Goal: Task Accomplishment & Management: Manage account settings

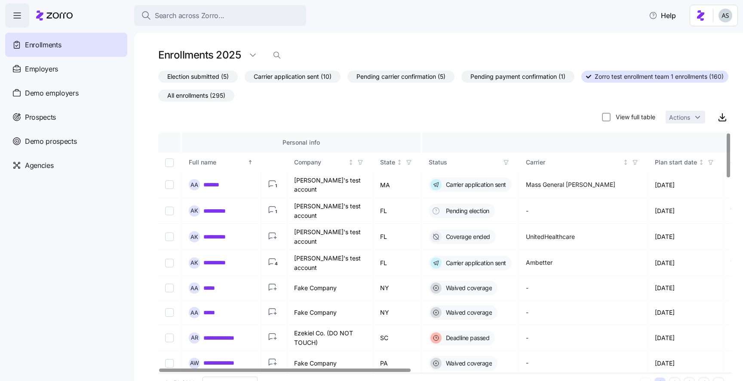
click at [506, 161] on icon "button" at bounding box center [506, 162] width 6 height 6
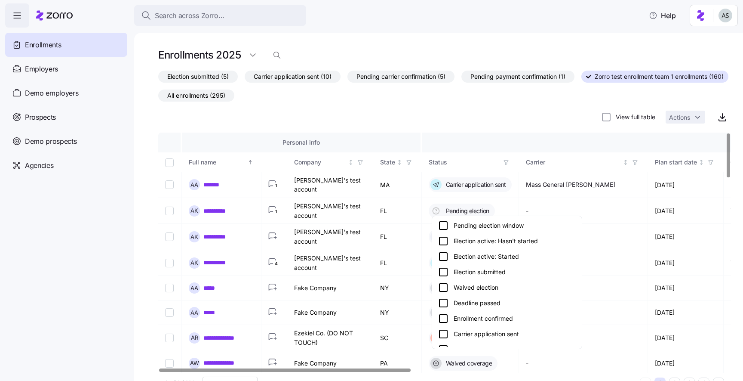
click at [475, 269] on div "Election submitted" at bounding box center [507, 272] width 138 height 10
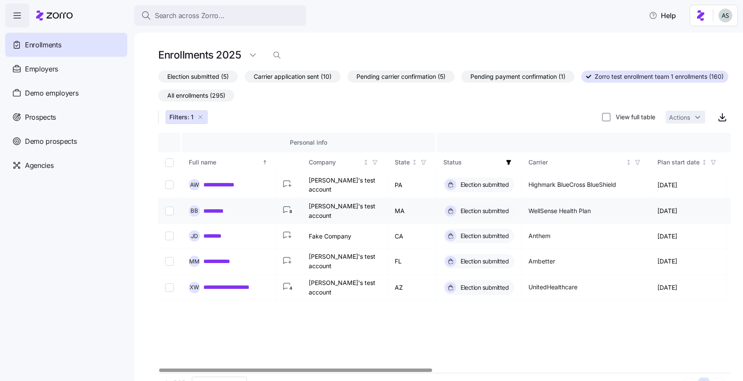
click at [293, 210] on circle "button" at bounding box center [291, 211] width 6 height 6
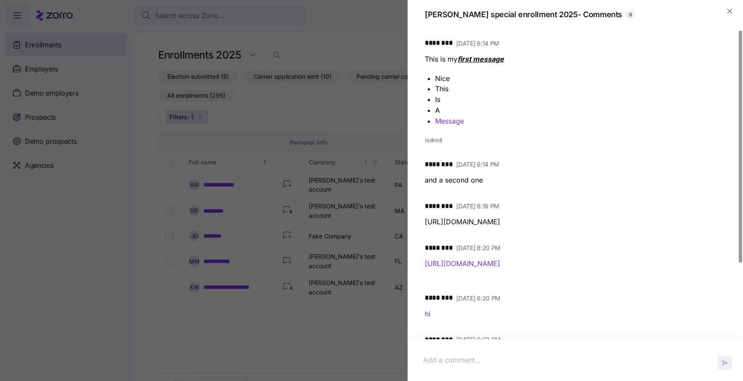
click at [340, 302] on div at bounding box center [371, 190] width 743 height 381
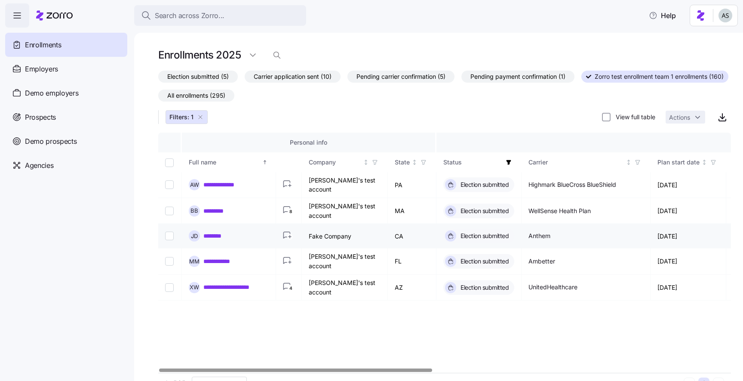
scroll to position [22, 0]
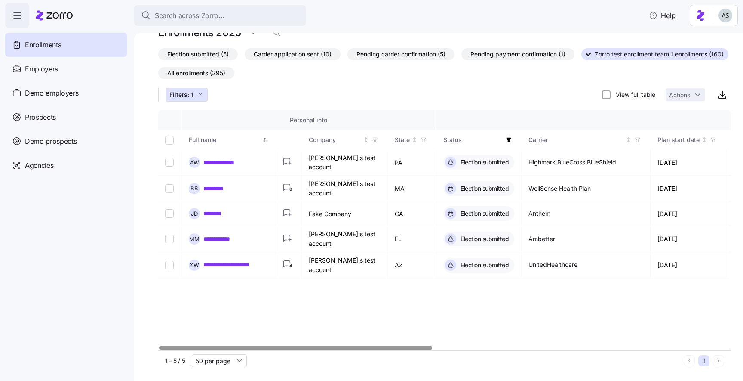
click at [220, 49] on span "Election submitted (5)" at bounding box center [198, 54] width 62 height 11
click at [158, 56] on input "Election submitted (5)" at bounding box center [158, 56] width 0 height 0
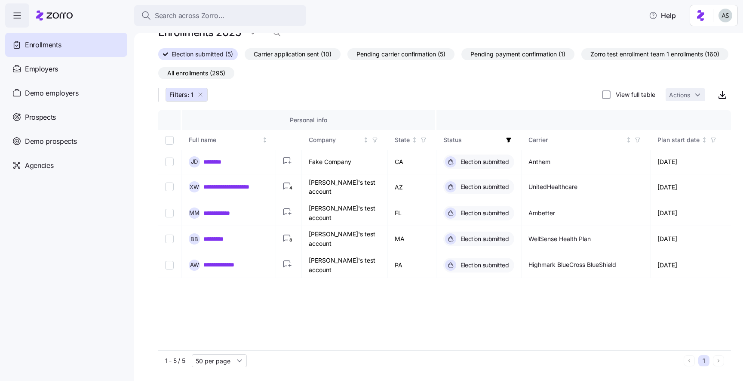
scroll to position [0, 0]
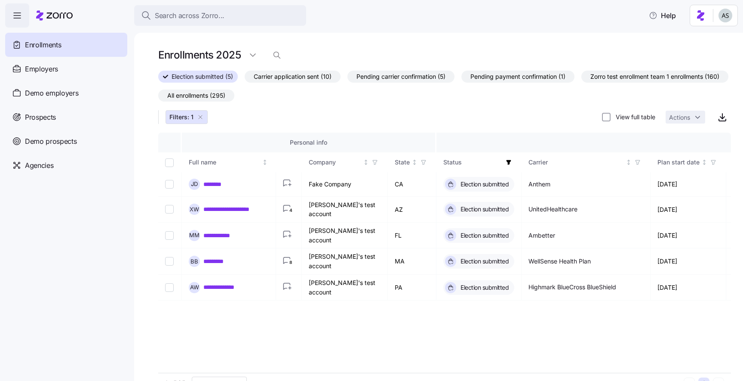
click at [591, 82] on span "Zorro test enrollment team 1 enrollments (160)" at bounding box center [655, 76] width 129 height 11
click at [582, 79] on input "Zorro test enrollment team 1 enrollments (160)" at bounding box center [582, 79] width 0 height 0
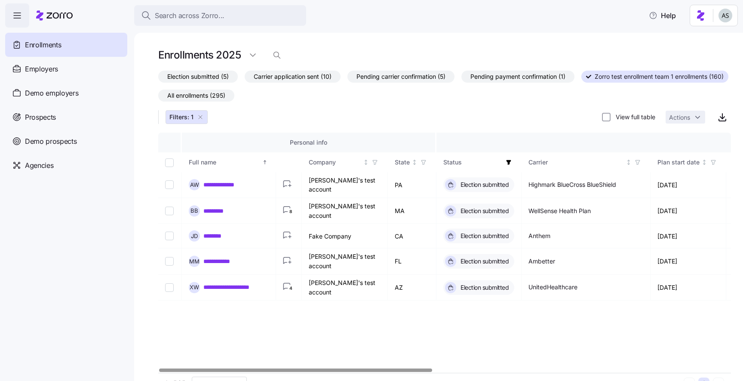
click at [510, 159] on span "button" at bounding box center [508, 161] width 9 height 9
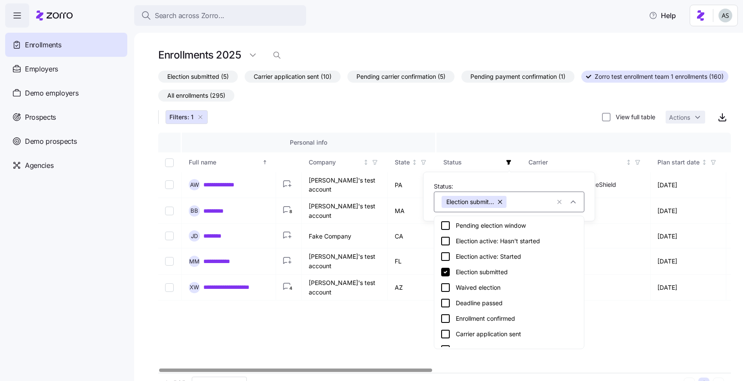
click at [502, 203] on button "button" at bounding box center [501, 202] width 12 height 12
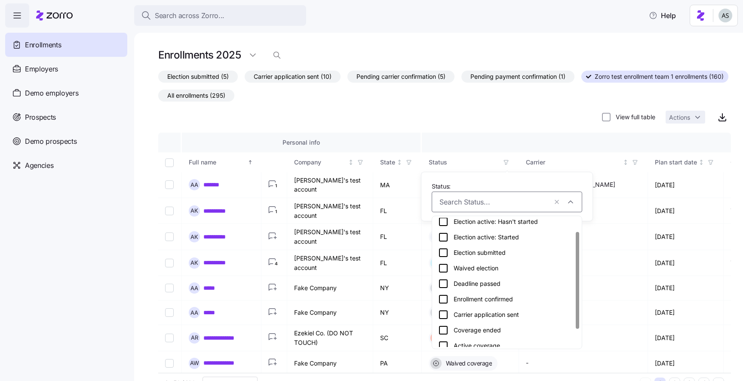
scroll to position [21, 0]
click at [444, 310] on icon at bounding box center [443, 313] width 10 height 10
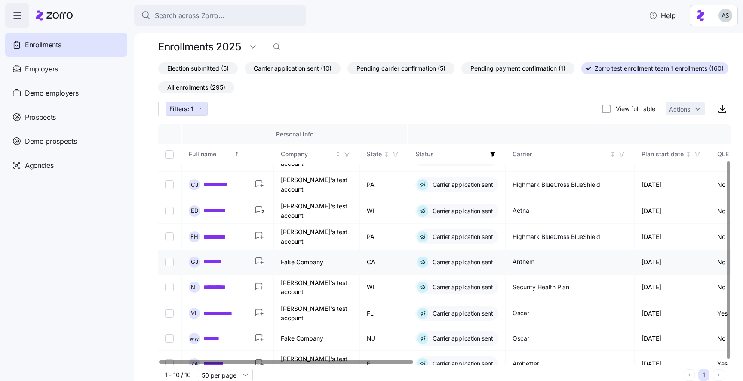
scroll to position [22, 0]
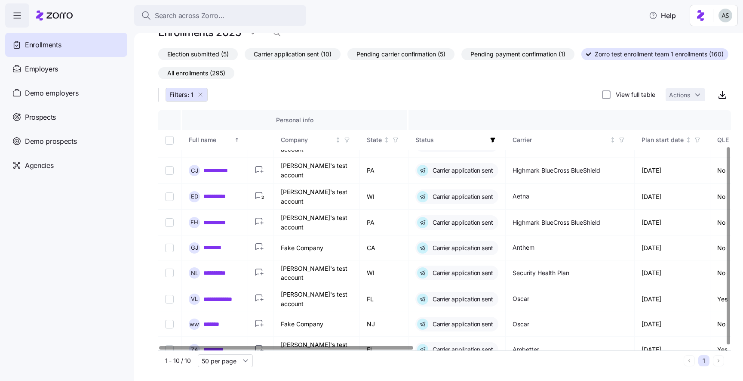
click at [492, 138] on icon "button" at bounding box center [493, 140] width 6 height 6
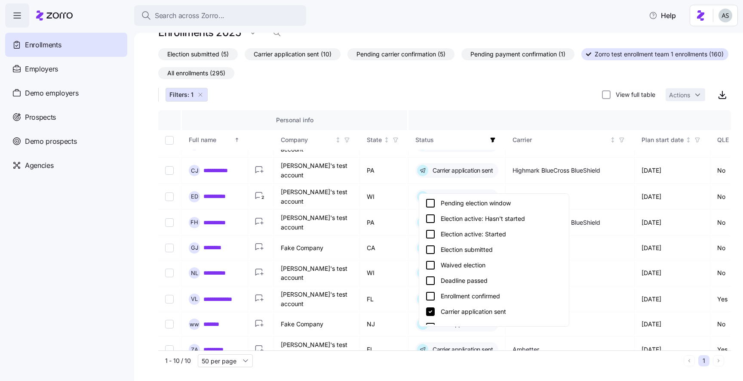
click at [431, 250] on icon at bounding box center [430, 249] width 10 height 10
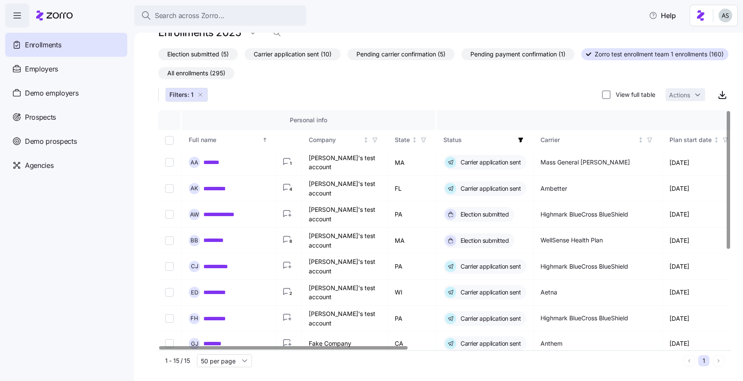
click at [521, 139] on icon "button" at bounding box center [521, 139] width 5 height 5
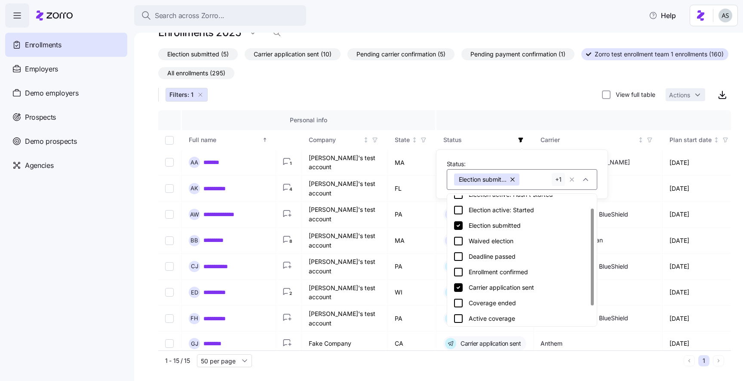
scroll to position [0, 0]
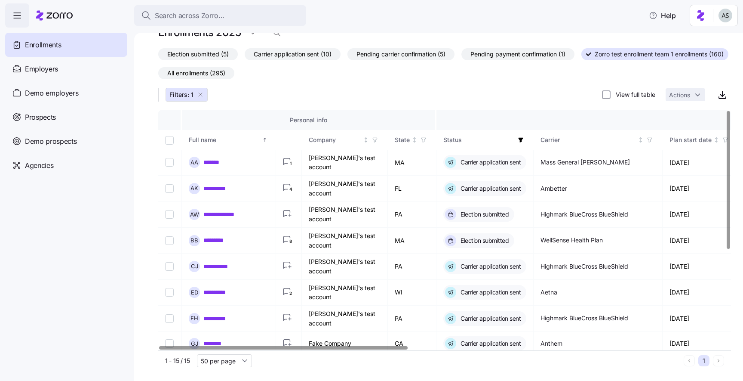
click at [512, 104] on div at bounding box center [444, 106] width 573 height 7
click at [375, 138] on icon "button" at bounding box center [375, 140] width 6 height 6
click at [380, 113] on th "Personal info" at bounding box center [309, 120] width 255 height 20
click at [523, 136] on span "button" at bounding box center [520, 139] width 9 height 9
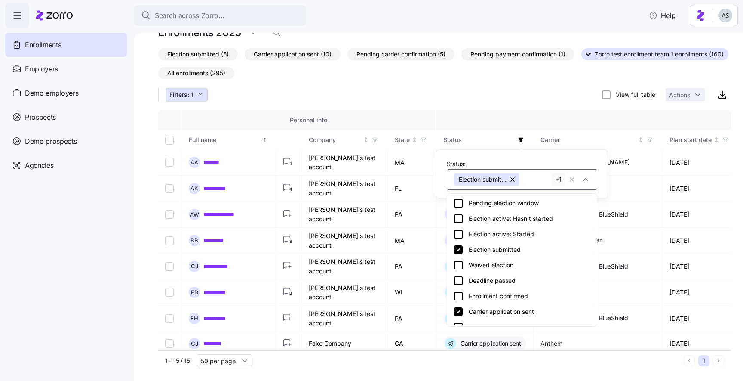
click at [462, 250] on icon at bounding box center [458, 249] width 9 height 9
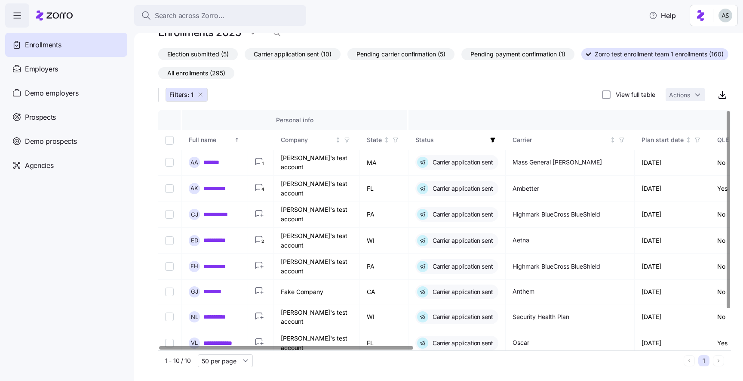
click at [494, 138] on icon "button" at bounding box center [493, 139] width 5 height 5
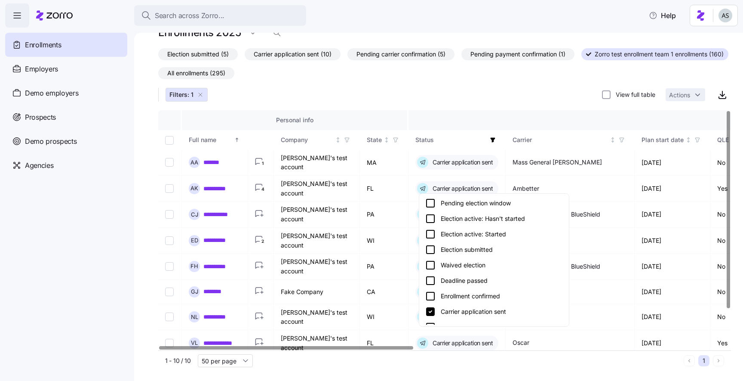
click at [435, 308] on icon at bounding box center [430, 311] width 10 height 10
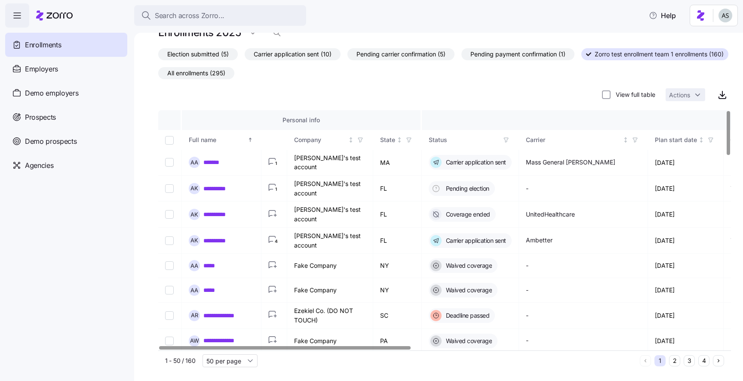
click at [471, 92] on div "Election submitted (5) Carrier application sent (10) Pending carrier confirmati…" at bounding box center [444, 75] width 573 height 55
click at [234, 67] on label "All enrollments (295)" at bounding box center [196, 73] width 76 height 12
click at [158, 75] on input "All enrollments (295)" at bounding box center [158, 75] width 0 height 0
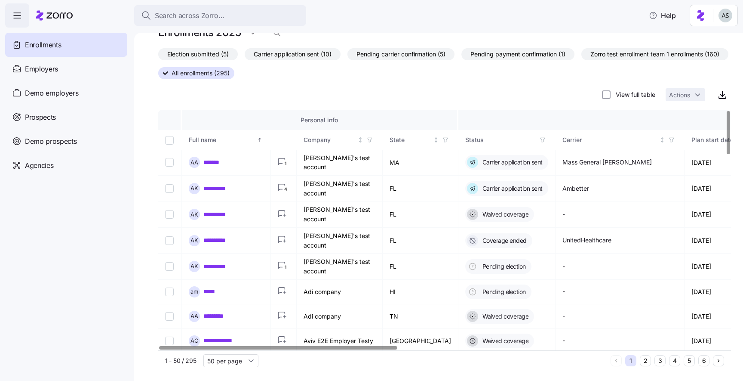
click at [541, 138] on icon "button" at bounding box center [543, 140] width 4 height 4
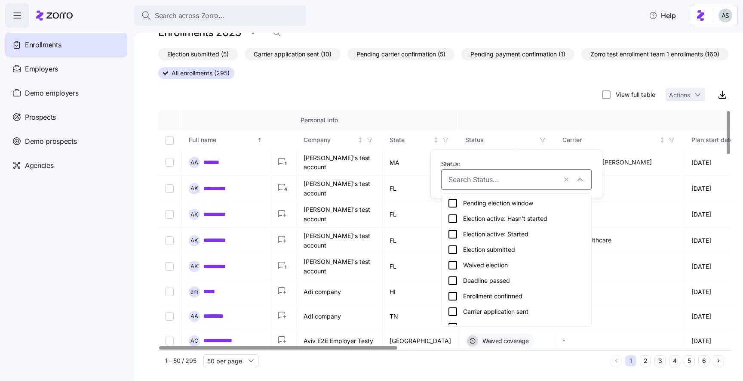
click at [465, 253] on div "Election submitted" at bounding box center [517, 249] width 138 height 10
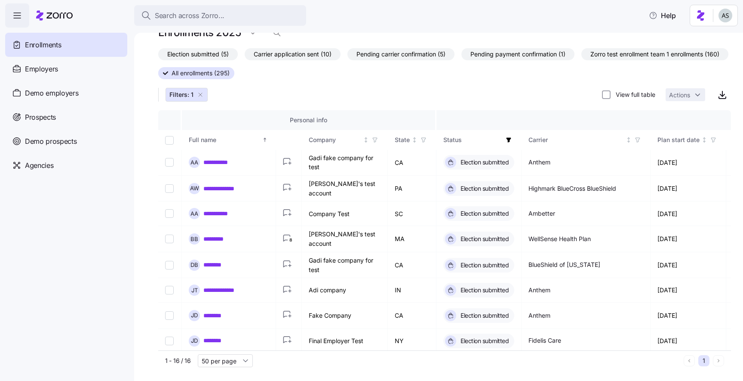
click at [199, 96] on icon "button" at bounding box center [200, 94] width 7 height 7
